Goal: Task Accomplishment & Management: Use online tool/utility

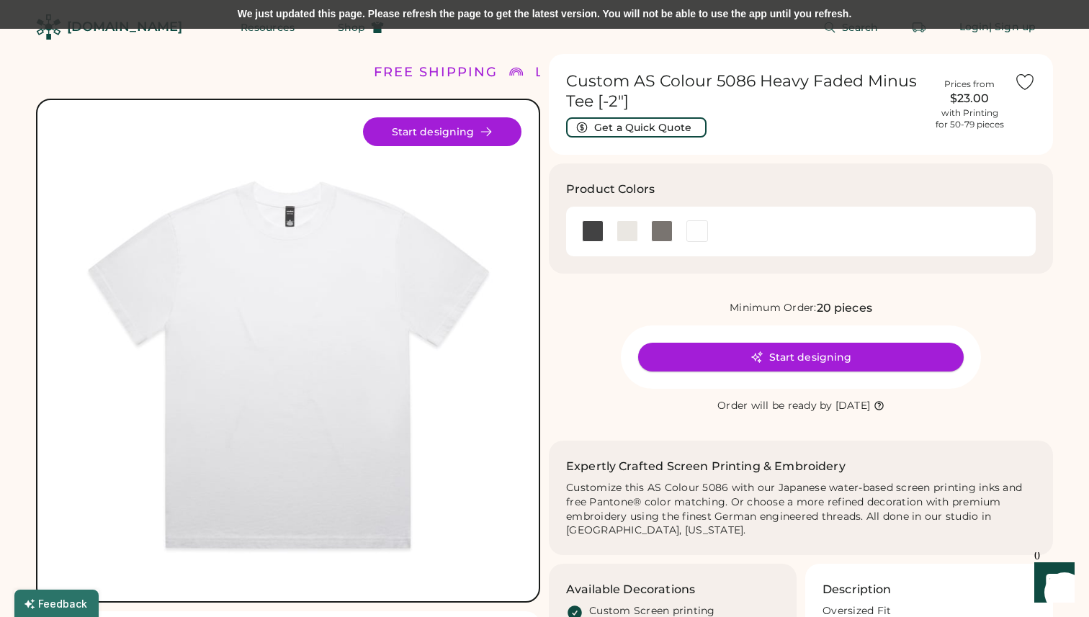
click at [823, 355] on button "Start designing" at bounding box center [801, 357] width 326 height 29
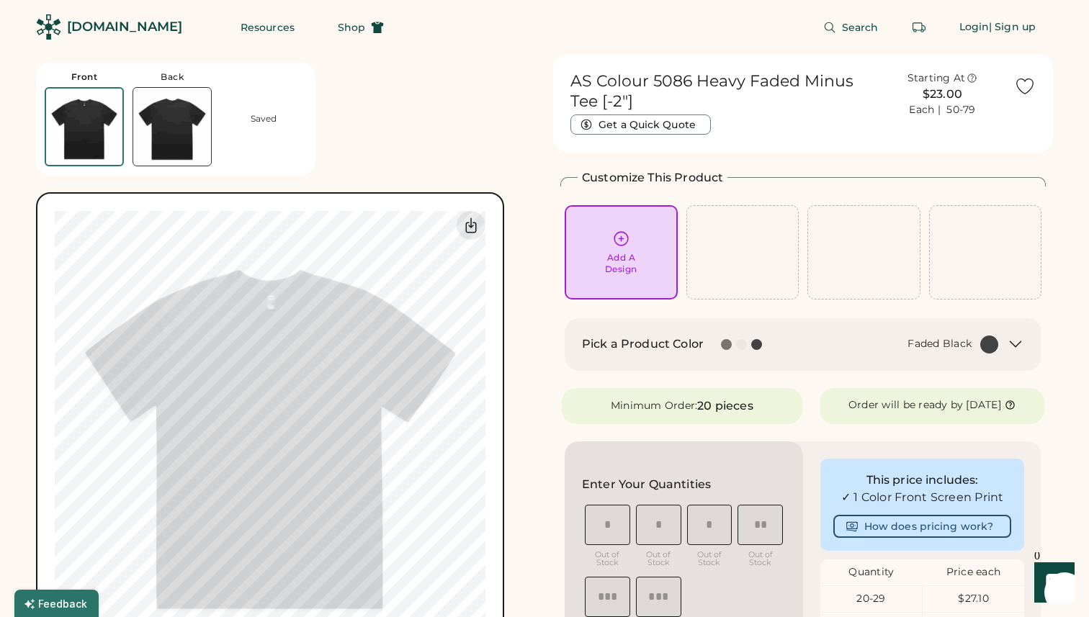
click at [740, 343] on div at bounding box center [741, 344] width 11 height 11
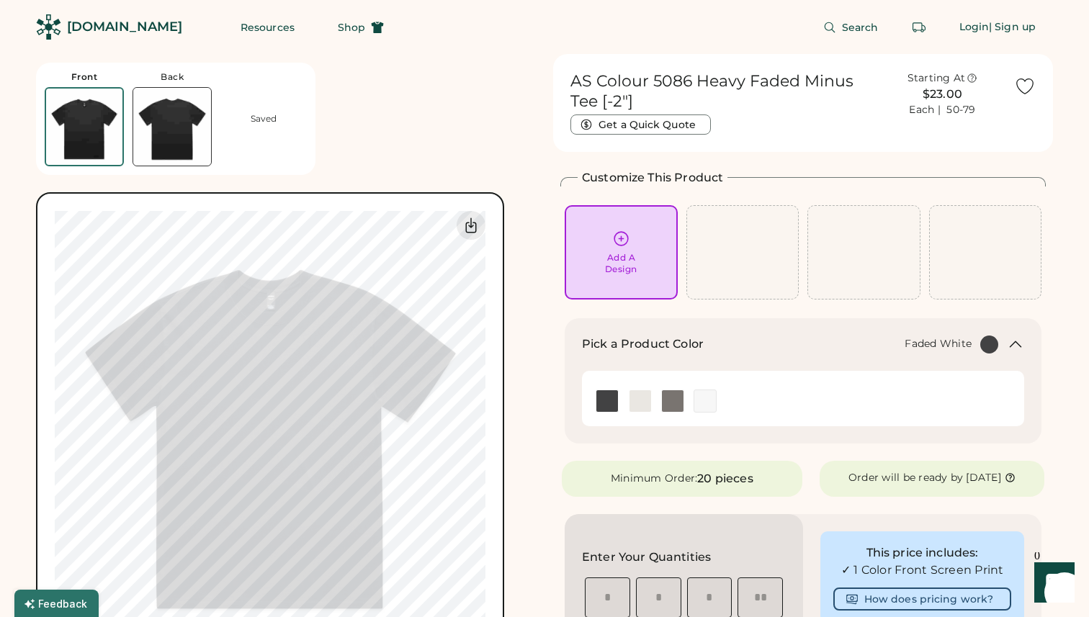
click at [702, 404] on img at bounding box center [705, 401] width 22 height 22
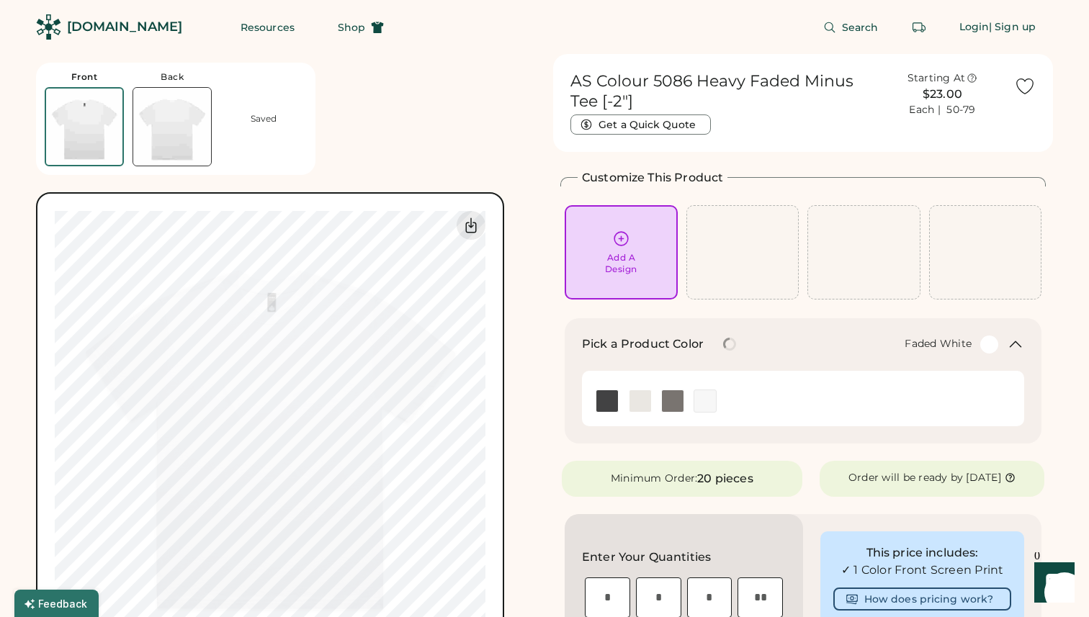
click at [633, 254] on div "Add A Design" at bounding box center [621, 263] width 32 height 23
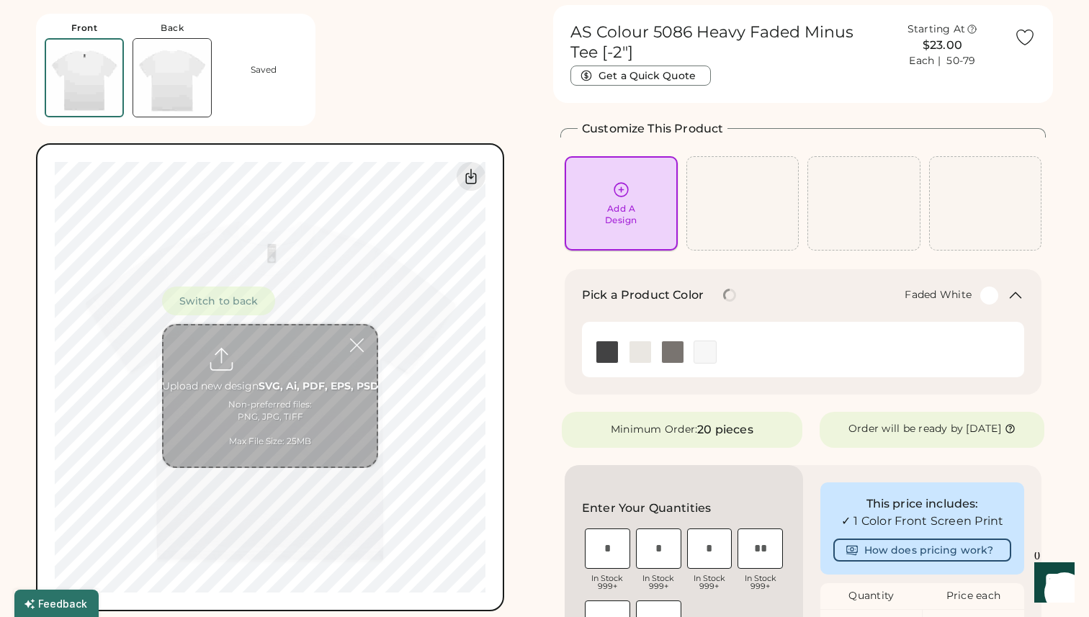
scroll to position [54, 0]
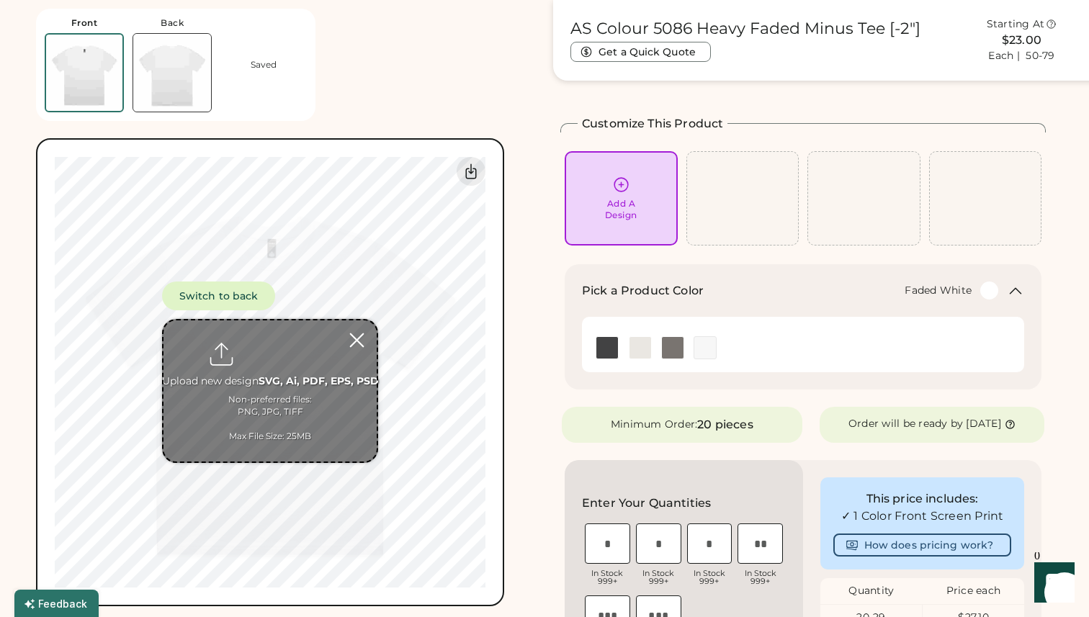
click at [357, 338] on div at bounding box center [356, 340] width 25 height 25
